Goal: Task Accomplishment & Management: Manage account settings

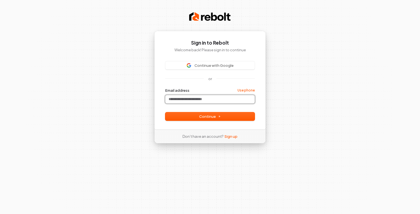
click at [193, 100] on input "Email address" at bounding box center [209, 99] width 89 height 8
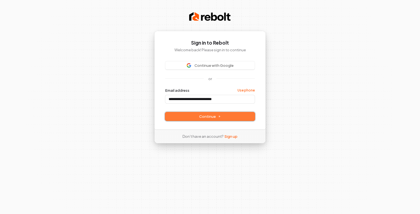
click at [210, 116] on span "Continue" at bounding box center [210, 116] width 22 height 5
type input "**********"
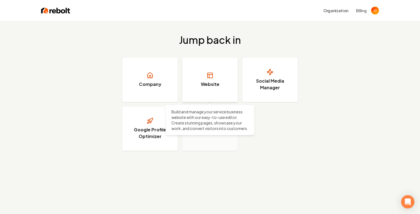
click at [221, 79] on link "Website" at bounding box center [210, 80] width 56 height 44
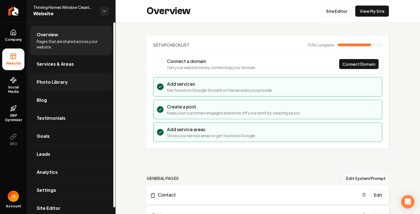
click at [57, 87] on link "Photo Library" at bounding box center [71, 82] width 82 height 18
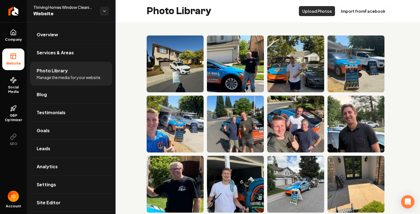
click at [322, 12] on button "Upload Photos" at bounding box center [317, 11] width 36 height 10
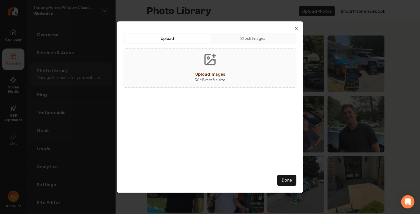
click at [212, 72] on span "Upload images" at bounding box center [210, 74] width 30 height 5
click at [221, 74] on span "Upload images" at bounding box center [210, 74] width 30 height 5
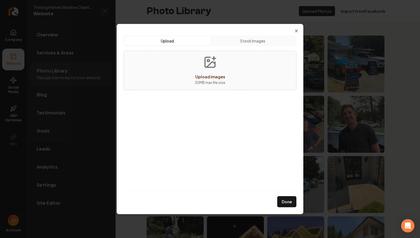
click at [216, 71] on button "Upload images 30 MB max file size" at bounding box center [209, 70] width 39 height 39
click at [297, 31] on icon "button" at bounding box center [296, 31] width 4 height 4
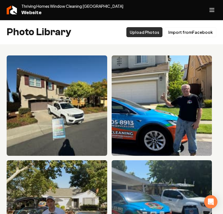
click at [147, 33] on button "Upload Photos" at bounding box center [144, 32] width 36 height 10
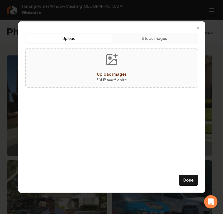
click at [147, 33] on body "Company Website Social Media GBP Optimizer SEO Account Thriving Homes Window Cl…" at bounding box center [111, 107] width 223 height 214
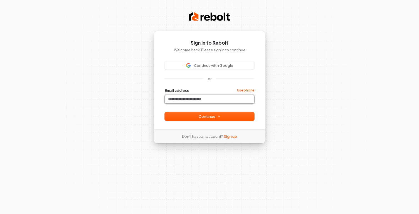
click at [205, 101] on input "Email address" at bounding box center [209, 99] width 89 height 8
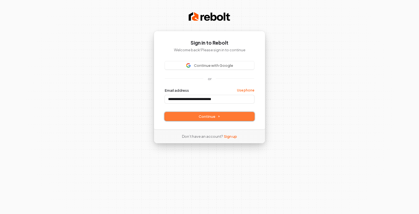
click at [214, 121] on button "Continue" at bounding box center [209, 116] width 89 height 8
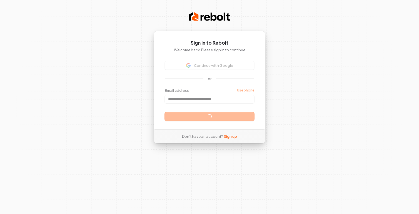
type input "**********"
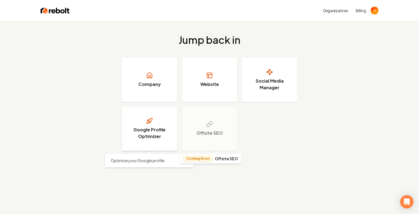
click at [151, 126] on link "Google Profile Optimizer" at bounding box center [150, 129] width 56 height 44
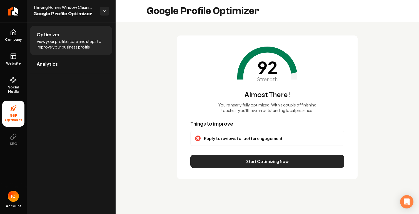
click at [246, 159] on button "Start Optimizing Now" at bounding box center [267, 161] width 154 height 13
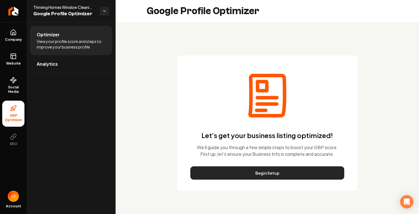
click at [259, 174] on button "Begin Setup" at bounding box center [267, 173] width 154 height 13
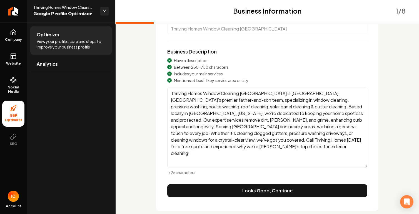
scroll to position [58, 0]
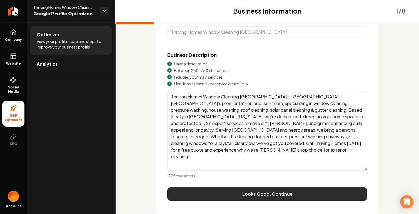
click at [239, 193] on button "Looks Good, Continue" at bounding box center [267, 194] width 200 height 13
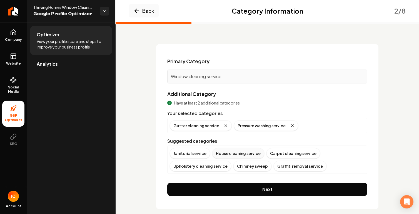
scroll to position [27, 0]
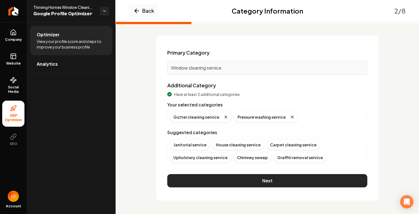
click at [256, 181] on button "Next" at bounding box center [267, 180] width 200 height 13
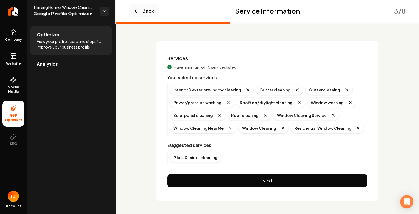
scroll to position [21, 0]
click at [208, 159] on div "Glass & mirror cleaning" at bounding box center [195, 157] width 51 height 11
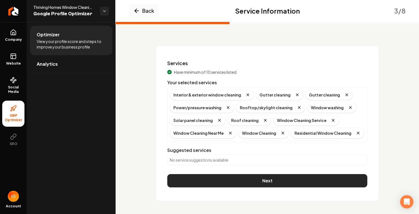
click at [267, 181] on button "Next" at bounding box center [267, 180] width 200 height 13
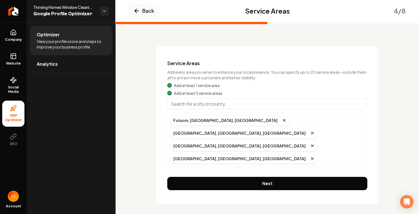
click at [217, 105] on input "Main content area" at bounding box center [267, 103] width 200 height 11
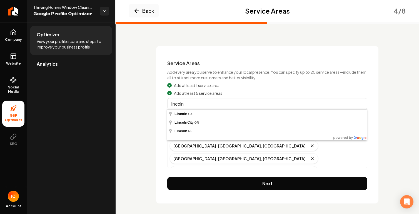
type input "[GEOGRAPHIC_DATA], [GEOGRAPHIC_DATA]"
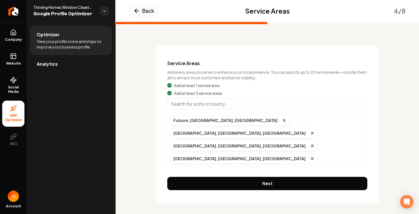
click at [199, 100] on input "Main content area" at bounding box center [267, 103] width 200 height 11
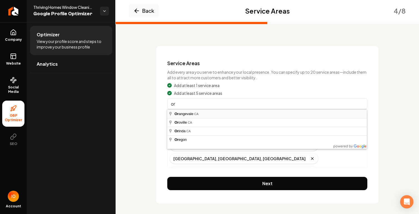
type input "[GEOGRAPHIC_DATA], [GEOGRAPHIC_DATA]"
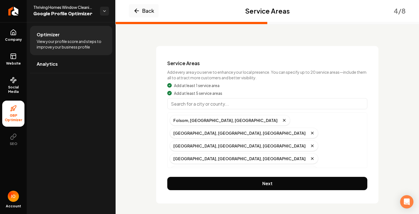
click at [183, 106] on input "Main content area" at bounding box center [267, 103] width 200 height 11
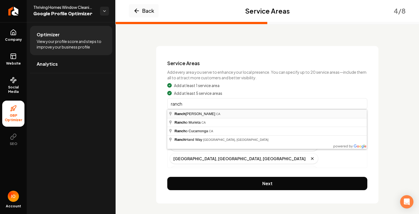
type input "[GEOGRAPHIC_DATA], [GEOGRAPHIC_DATA]"
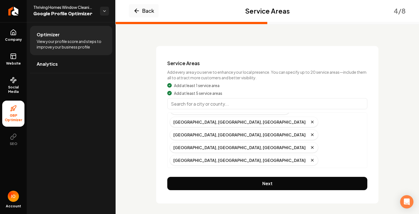
scroll to position [0, 0]
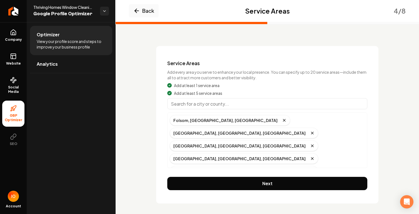
click at [187, 104] on input "Main content area" at bounding box center [267, 103] width 200 height 11
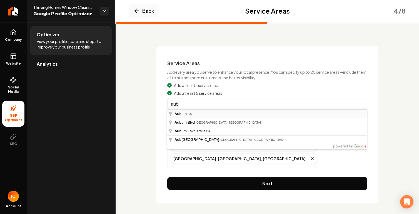
type input "[GEOGRAPHIC_DATA], [GEOGRAPHIC_DATA]"
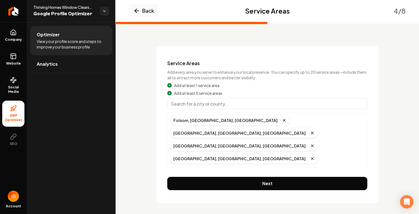
click at [191, 105] on input "Main content area" at bounding box center [267, 103] width 200 height 11
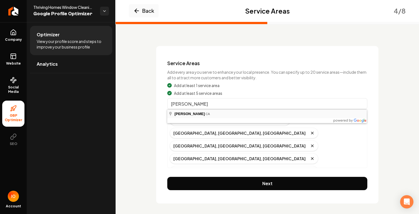
type input "[PERSON_NAME], [GEOGRAPHIC_DATA]"
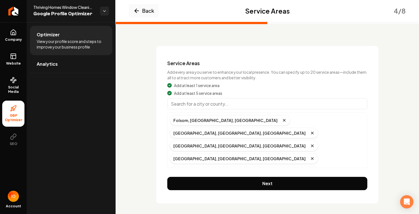
click at [182, 103] on input "Main content area" at bounding box center [267, 103] width 200 height 11
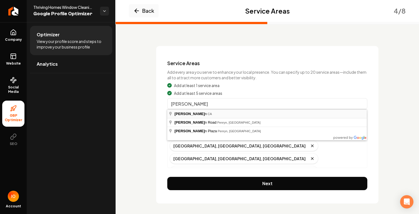
type input "Penryn, [GEOGRAPHIC_DATA]"
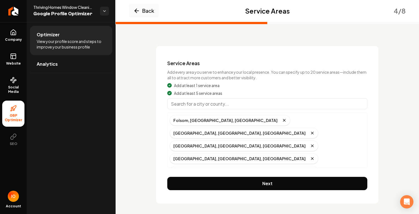
click at [199, 103] on input "Main content area" at bounding box center [267, 103] width 200 height 11
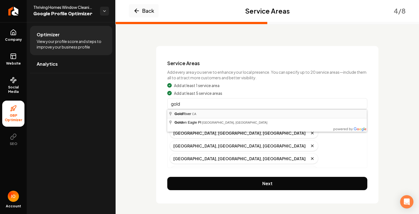
type input "[GEOGRAPHIC_DATA], [GEOGRAPHIC_DATA]"
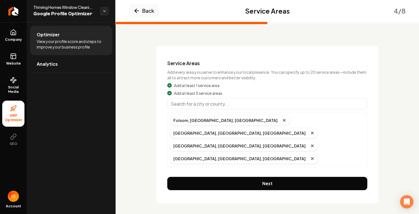
click at [193, 105] on input "Main content area" at bounding box center [267, 103] width 200 height 11
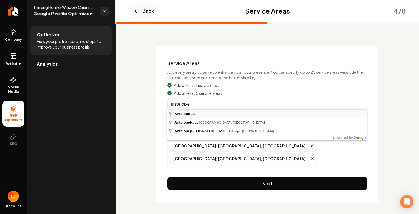
type input "Antelope, [GEOGRAPHIC_DATA]"
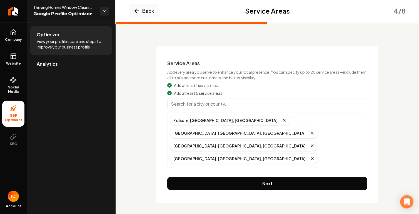
click at [195, 106] on input "Main content area" at bounding box center [267, 103] width 200 height 11
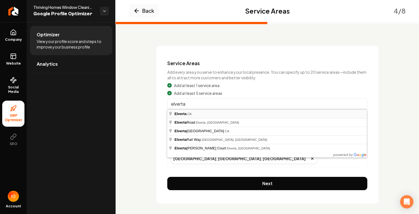
type input "Elverta, [GEOGRAPHIC_DATA]"
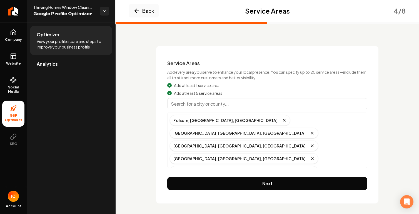
click at [184, 104] on input "Main content area" at bounding box center [267, 103] width 200 height 11
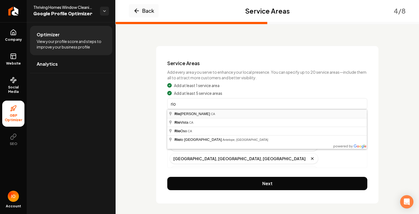
type input "[GEOGRAPHIC_DATA], [GEOGRAPHIC_DATA]"
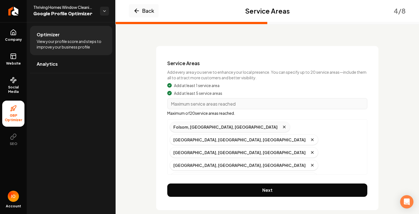
scroll to position [24, 0]
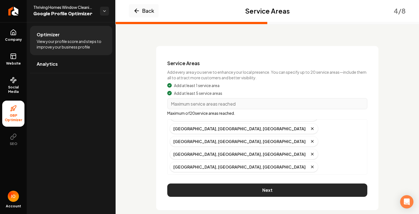
click at [248, 190] on button "Next" at bounding box center [267, 190] width 200 height 13
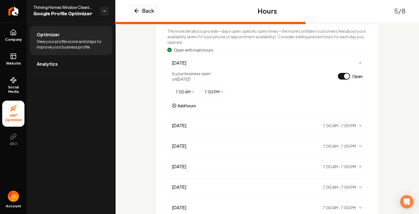
scroll to position [128, 0]
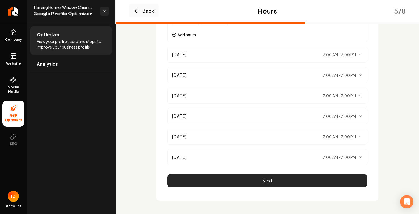
click at [261, 186] on button "Next" at bounding box center [267, 180] width 200 height 13
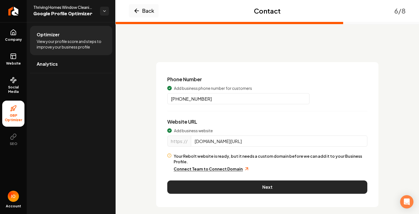
click at [274, 181] on button "Next" at bounding box center [267, 187] width 200 height 13
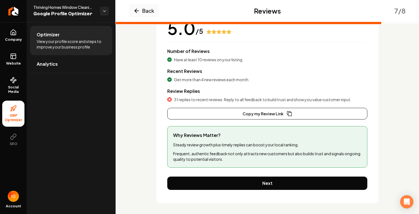
scroll to position [68, 0]
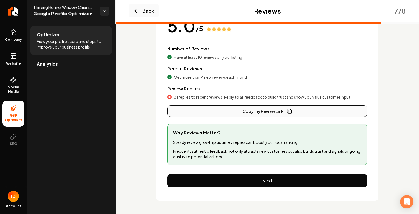
click at [271, 112] on button "Copy my Review Link" at bounding box center [267, 112] width 200 height 12
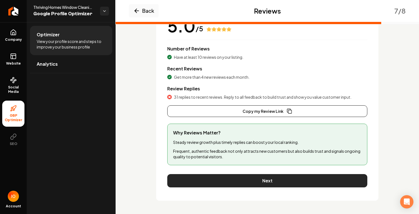
click at [285, 181] on button "Next" at bounding box center [267, 180] width 200 height 13
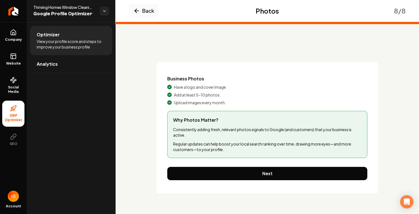
scroll to position [0, 0]
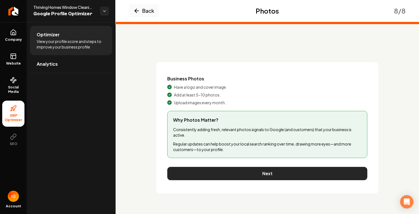
click at [278, 177] on button "Next" at bounding box center [267, 173] width 200 height 13
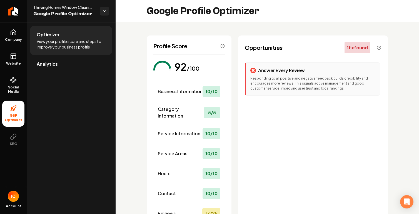
click at [298, 82] on p "Responding to all positive and negative feedback builds credibility and encoura…" at bounding box center [312, 83] width 125 height 15
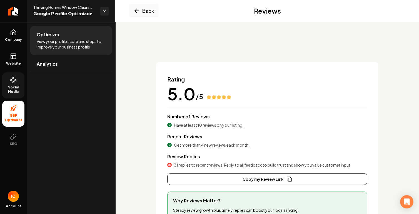
click at [12, 84] on link "Social Media" at bounding box center [13, 85] width 22 height 26
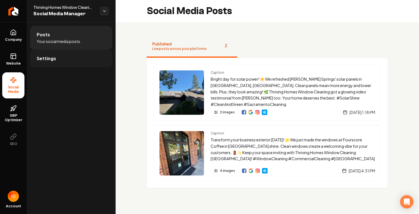
click at [63, 58] on link "Settings" at bounding box center [71, 59] width 82 height 18
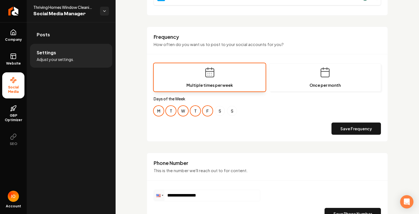
scroll to position [151, 0]
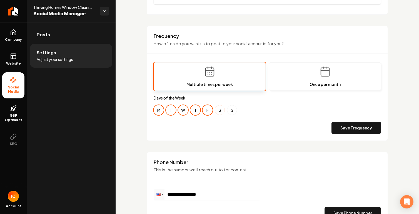
click at [220, 110] on button "S" at bounding box center [220, 110] width 10 height 10
click at [355, 129] on button "Save Frequency" at bounding box center [355, 128] width 49 height 12
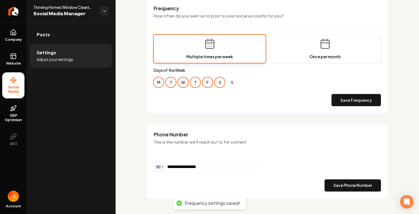
scroll to position [186, 0]
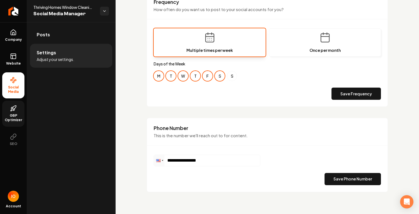
click at [15, 117] on span "GBP Optimizer" at bounding box center [13, 118] width 22 height 9
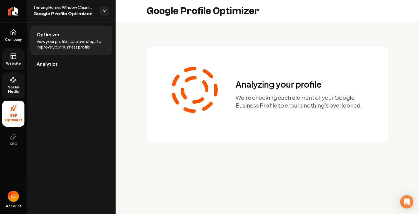
click at [15, 57] on icon at bounding box center [13, 56] width 7 height 7
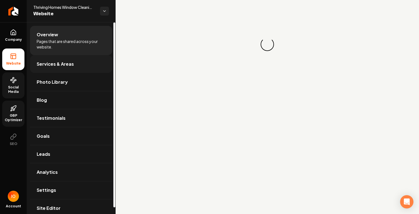
click at [65, 66] on span "Services & Areas" at bounding box center [55, 64] width 37 height 7
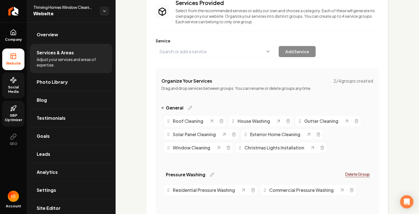
scroll to position [46, 0]
drag, startPoint x: 168, startPoint y: 150, endPoint x: 164, endPoint y: 119, distance: 31.3
click at [164, 119] on div "Window Cleaning" at bounding box center [187, 116] width 50 height 7
drag, startPoint x: 168, startPoint y: 147, endPoint x: 162, endPoint y: 122, distance: 25.8
click at [166, 122] on icon "Main content area" at bounding box center [168, 124] width 4 height 4
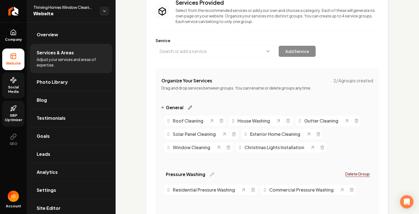
click at [191, 107] on icon "Main content area" at bounding box center [190, 108] width 4 height 4
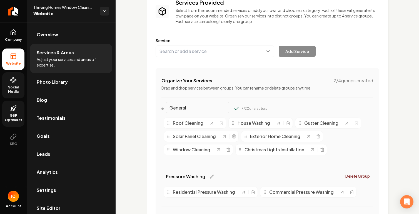
click at [203, 108] on input "General" at bounding box center [197, 107] width 63 height 11
click at [247, 100] on div "Organize Your Services 2 / 4 groups created Drag and drop services between grou…" at bounding box center [267, 153] width 223 height 170
click at [284, 103] on div "Organize Your Services 2 / 4 groups created Drag and drop services between grou…" at bounding box center [267, 153] width 223 height 170
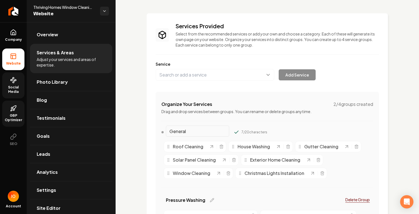
scroll to position [21, 0]
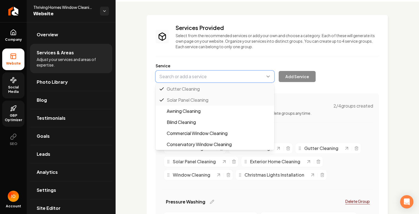
click at [269, 78] on button "Main content area" at bounding box center [215, 77] width 119 height 12
type input "Commercial Window Cleaning"
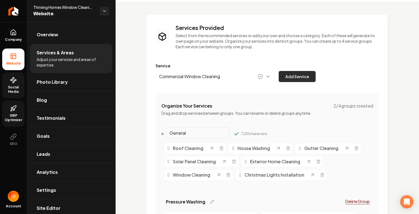
click at [298, 77] on button "Add Service" at bounding box center [297, 76] width 37 height 11
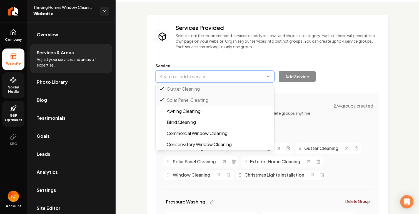
click at [269, 76] on button "Main content area" at bounding box center [215, 77] width 119 height 12
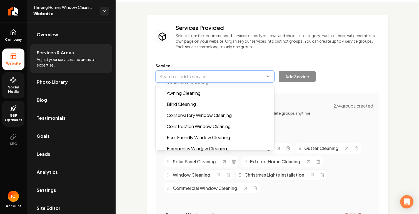
scroll to position [31, 0]
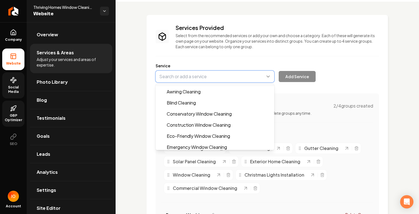
type input "Construction Window Cleaning"
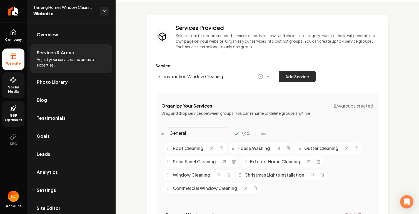
click at [301, 78] on button "Add Service" at bounding box center [297, 76] width 37 height 11
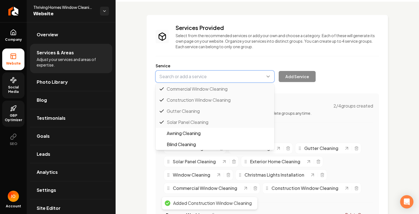
click at [269, 77] on button "Main content area" at bounding box center [215, 77] width 119 height 12
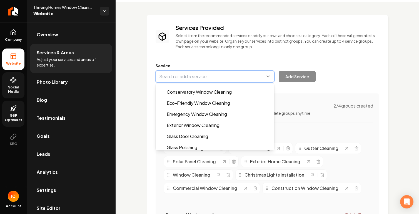
scroll to position [64, 0]
type input "Exterior Window Cleaning"
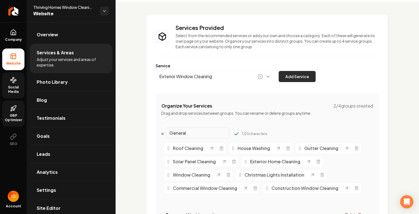
click at [304, 77] on button "Add Service" at bounding box center [297, 76] width 37 height 11
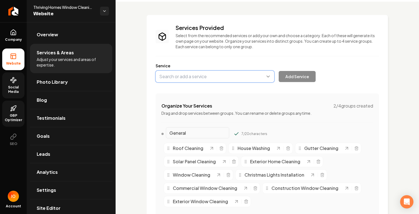
click at [269, 76] on button "Main content area" at bounding box center [215, 77] width 119 height 12
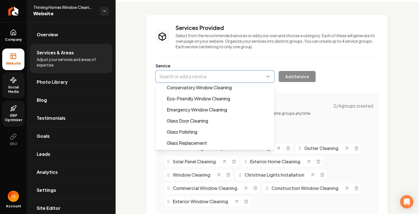
scroll to position [80, 0]
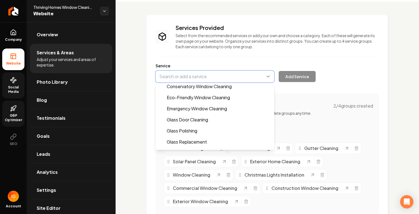
type input "Emergency Window Cleaning"
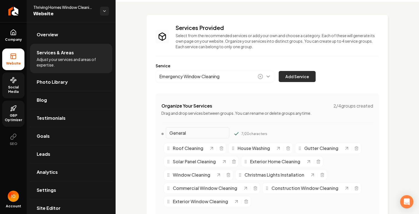
click at [297, 76] on button "Add Service" at bounding box center [297, 76] width 37 height 11
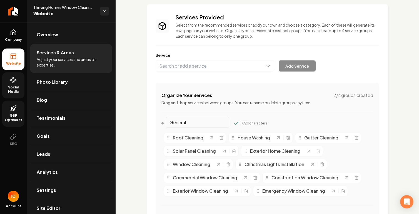
scroll to position [29, 0]
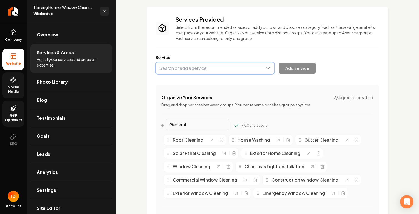
click at [268, 64] on button "Main content area" at bounding box center [215, 68] width 119 height 12
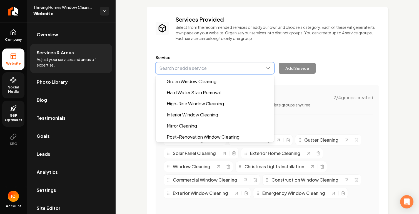
scroll to position [162, 0]
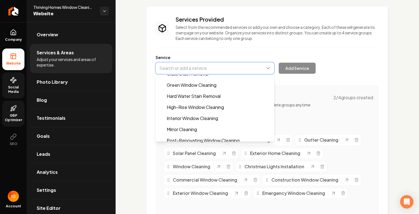
type input "Hard Water Stain Removal"
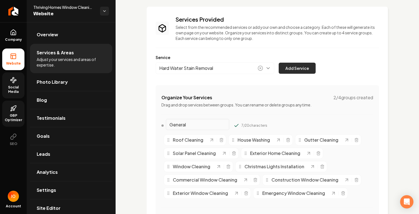
click at [299, 68] on button "Add Service" at bounding box center [297, 68] width 37 height 11
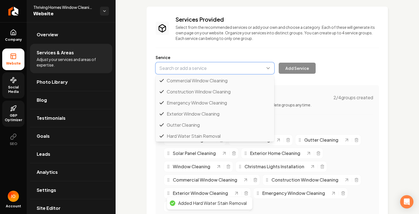
click at [269, 68] on button "Main content area" at bounding box center [215, 68] width 119 height 12
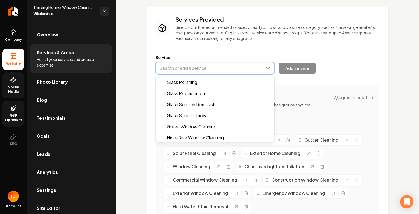
scroll to position [132, 0]
type input "Glass Stain Removal"
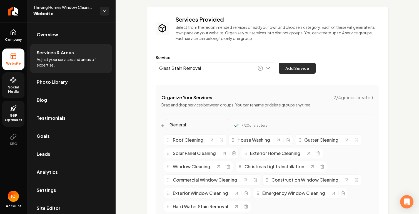
click at [295, 69] on button "Add Service" at bounding box center [297, 68] width 37 height 11
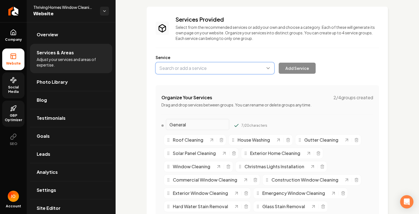
click at [268, 69] on button "Main content area" at bounding box center [215, 68] width 119 height 12
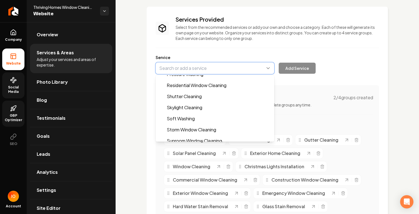
scroll to position [244, 0]
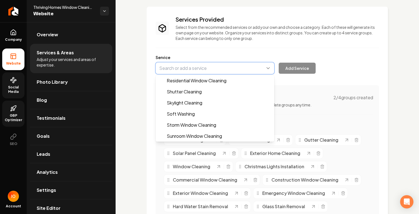
type input "Soft Washing"
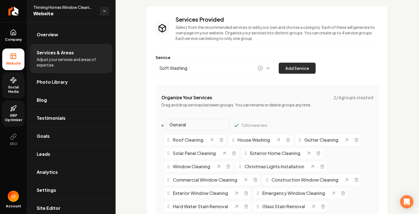
click at [298, 67] on button "Add Service" at bounding box center [297, 68] width 37 height 11
click at [268, 69] on button "Main content area" at bounding box center [215, 68] width 119 height 12
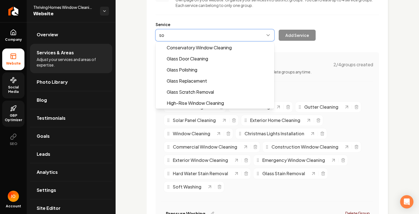
scroll to position [0, 0]
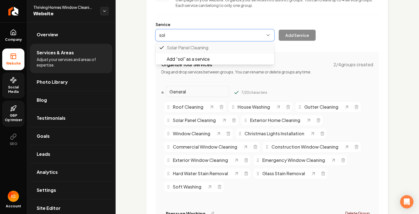
type input "sol"
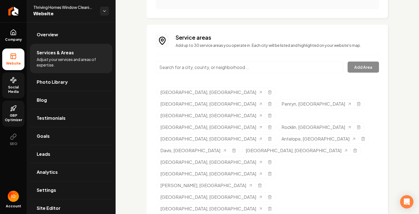
scroll to position [329, 0]
click at [179, 67] on input "Main content area" at bounding box center [249, 67] width 187 height 12
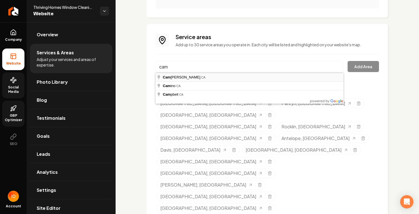
type input "[GEOGRAPHIC_DATA], [GEOGRAPHIC_DATA]"
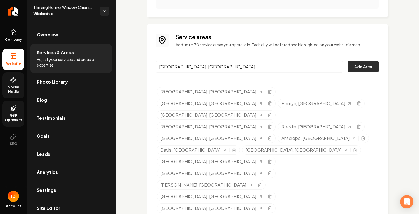
click at [363, 70] on button "Add Area" at bounding box center [362, 66] width 31 height 11
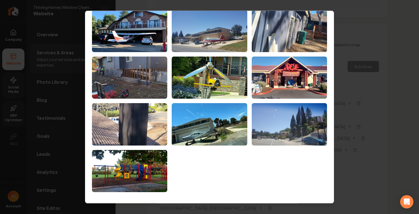
scroll to position [0, 0]
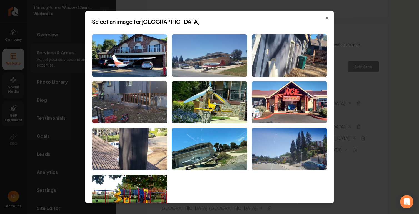
click at [329, 16] on icon "button" at bounding box center [327, 18] width 4 height 4
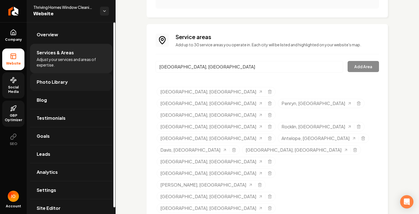
click at [67, 85] on link "Photo Library" at bounding box center [71, 82] width 82 height 18
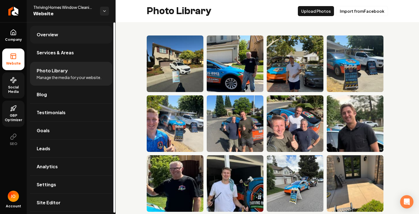
click at [77, 37] on link "Overview" at bounding box center [71, 35] width 82 height 18
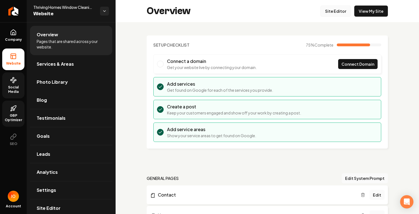
click at [336, 11] on link "Site Editor" at bounding box center [335, 11] width 31 height 11
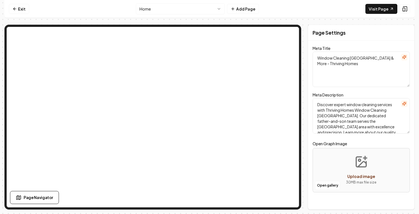
scroll to position [5, 0]
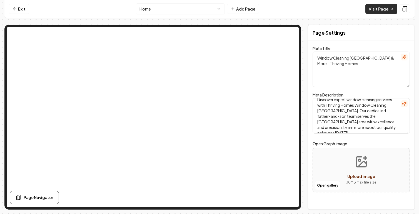
click at [376, 11] on link "Visit Page" at bounding box center [381, 9] width 32 height 10
click at [21, 6] on link "Exit" at bounding box center [19, 9] width 20 height 10
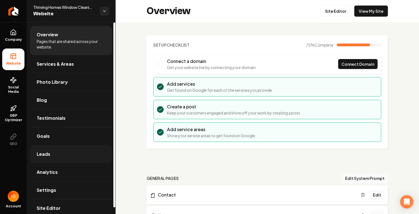
click at [55, 151] on link "Leads" at bounding box center [71, 155] width 82 height 18
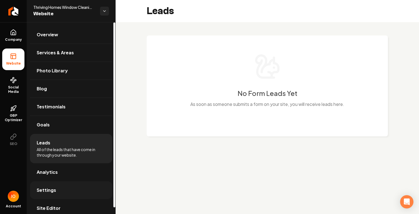
click at [59, 190] on link "Settings" at bounding box center [71, 191] width 82 height 18
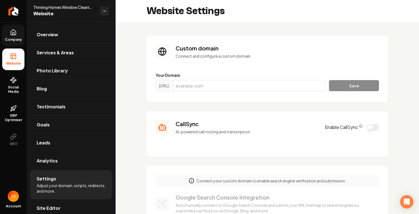
click at [16, 33] on icon at bounding box center [13, 32] width 7 height 7
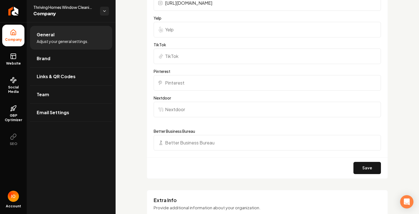
scroll to position [538, 0]
click at [87, 78] on link "Links & QR Codes" at bounding box center [71, 77] width 82 height 18
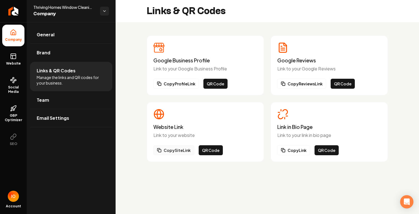
click at [186, 149] on button "Copy Site Link" at bounding box center [173, 151] width 41 height 10
click at [213, 152] on button "QR Code" at bounding box center [211, 151] width 24 height 10
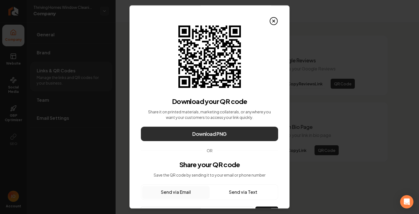
click at [228, 135] on button "Download PNG" at bounding box center [209, 134] width 137 height 14
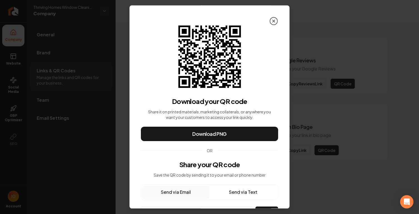
click at [274, 20] on icon at bounding box center [273, 21] width 9 height 9
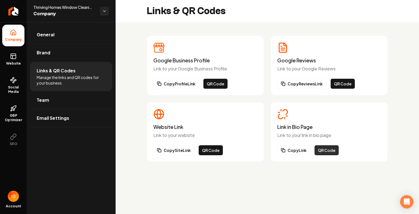
click at [324, 151] on button "QR Code" at bounding box center [326, 151] width 24 height 10
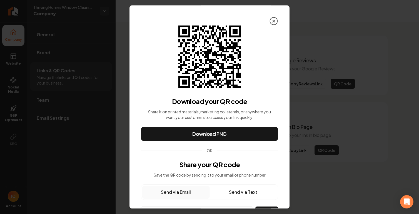
click at [276, 21] on icon at bounding box center [273, 21] width 9 height 9
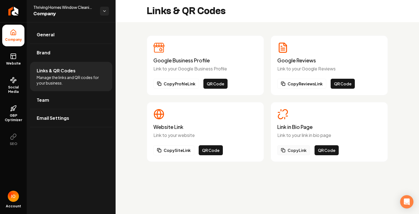
click at [299, 152] on button "Copy Link" at bounding box center [293, 151] width 33 height 10
click at [19, 60] on link "Website" at bounding box center [13, 60] width 22 height 22
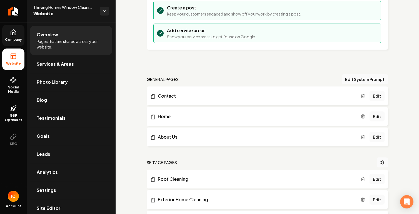
scroll to position [100, 0]
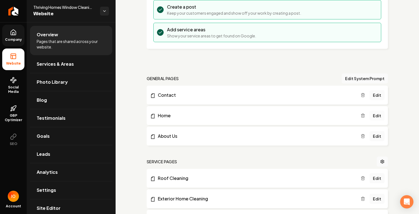
click at [380, 116] on link "Edit" at bounding box center [376, 116] width 15 height 10
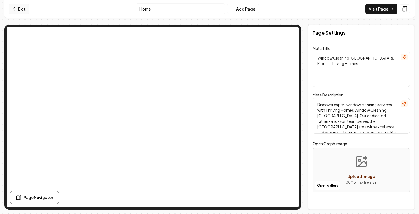
click at [18, 8] on link "Exit" at bounding box center [19, 9] width 20 height 10
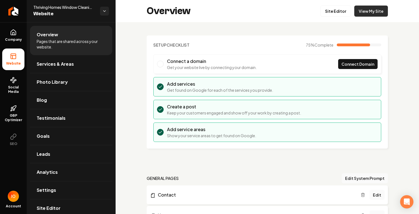
click at [368, 9] on link "View My Site" at bounding box center [371, 11] width 34 height 11
